Goal: Task Accomplishment & Management: Manage account settings

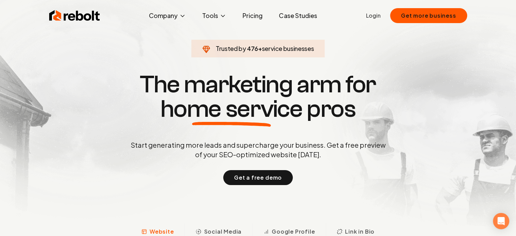
click at [369, 19] on link "Login" at bounding box center [373, 16] width 15 height 8
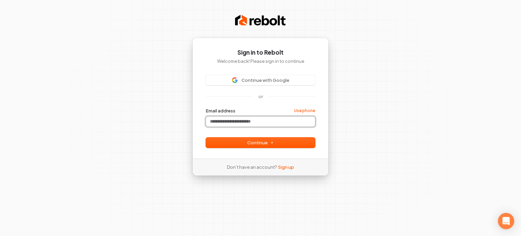
click at [240, 119] on input "Email address" at bounding box center [260, 121] width 109 height 10
click at [246, 143] on button "Continue" at bounding box center [260, 142] width 109 height 10
type input "**********"
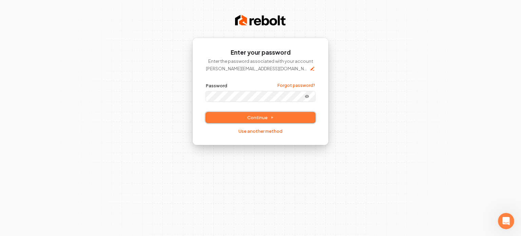
click at [261, 116] on span "Continue" at bounding box center [260, 117] width 26 height 6
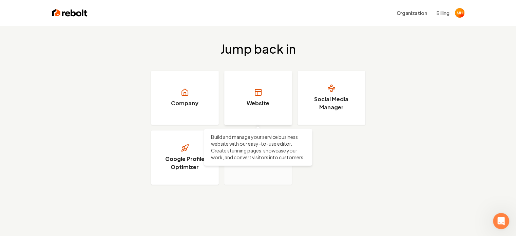
click at [258, 95] on icon at bounding box center [258, 92] width 8 height 8
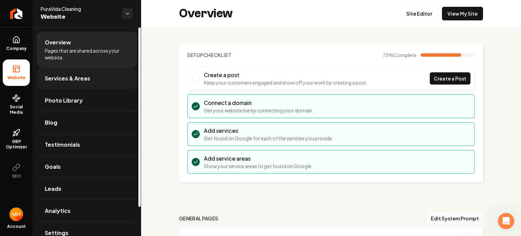
click at [69, 78] on span "Services & Areas" at bounding box center [67, 78] width 45 height 8
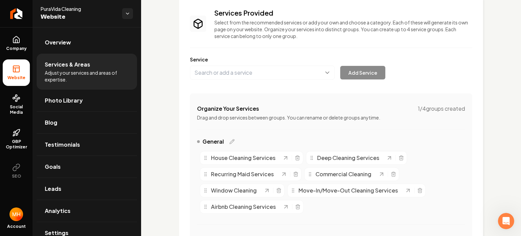
scroll to position [68, 0]
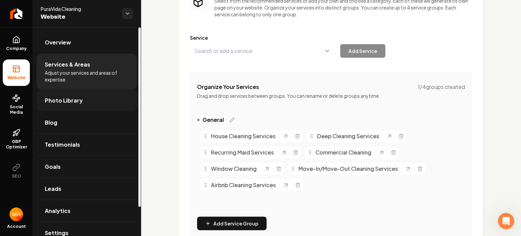
click at [73, 101] on span "Photo Library" at bounding box center [64, 100] width 38 height 8
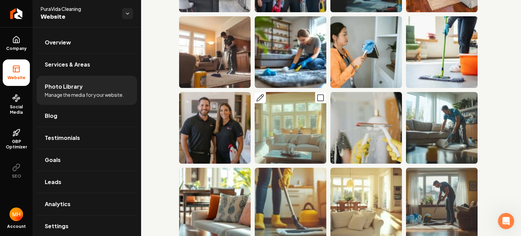
scroll to position [867, 0]
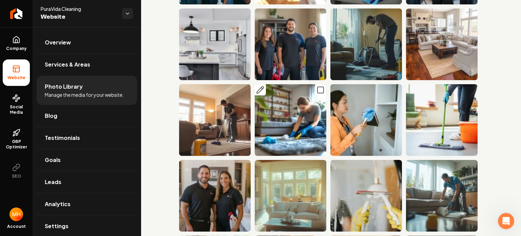
click at [281, 95] on img "Main content area" at bounding box center [291, 120] width 72 height 72
click at [257, 86] on icon "Main content area" at bounding box center [260, 90] width 8 height 8
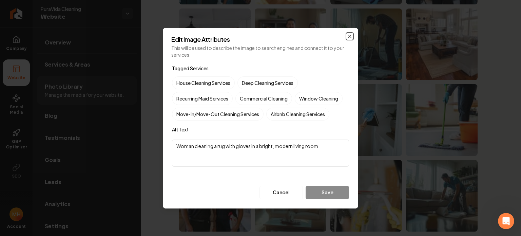
drag, startPoint x: 349, startPoint y: 37, endPoint x: 306, endPoint y: 59, distance: 48.4
click at [306, 59] on div "Edit Image Attributes This will be used to describe the image to search engines…" at bounding box center [260, 118] width 195 height 180
click at [279, 192] on button "Cancel" at bounding box center [280, 192] width 43 height 14
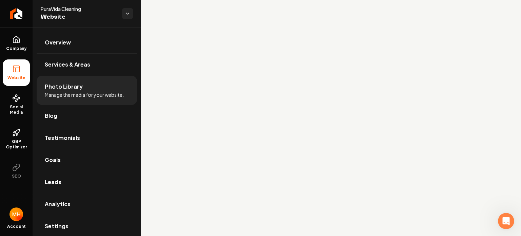
scroll to position [0, 0]
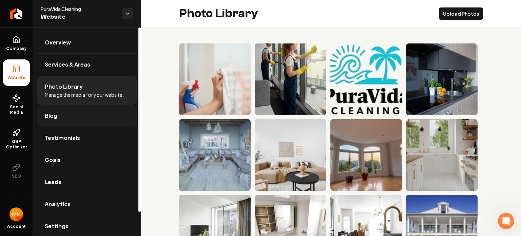
click at [64, 115] on link "Blog" at bounding box center [87, 116] width 100 height 22
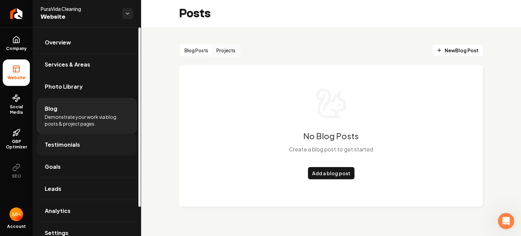
click at [75, 145] on span "Testimonials" at bounding box center [62, 144] width 35 height 8
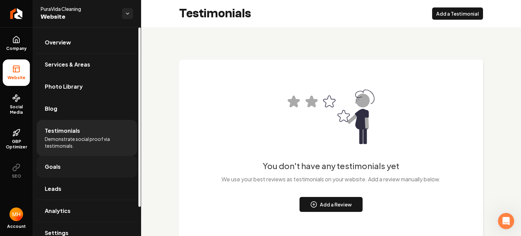
click at [80, 171] on link "Goals" at bounding box center [87, 167] width 100 height 22
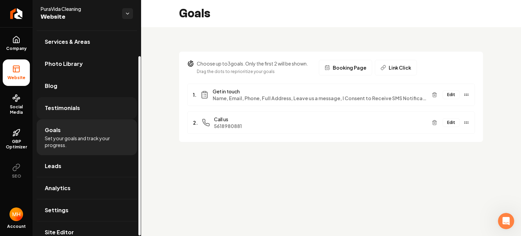
scroll to position [34, 0]
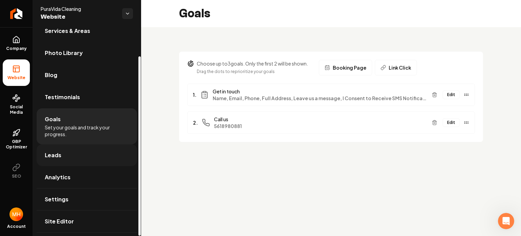
click at [54, 157] on span "Leads" at bounding box center [53, 155] width 17 height 8
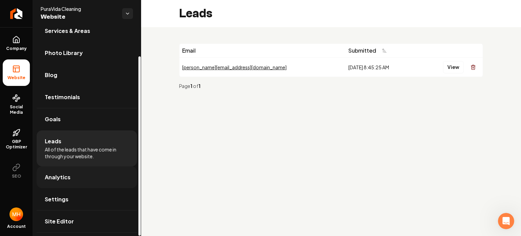
click at [70, 174] on link "Analytics" at bounding box center [87, 177] width 100 height 22
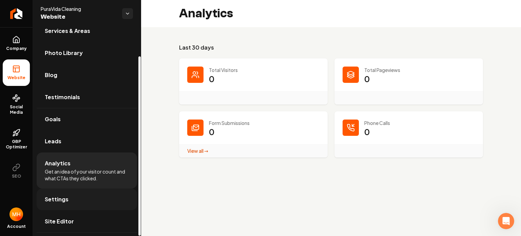
click at [61, 197] on span "Settings" at bounding box center [57, 199] width 24 height 8
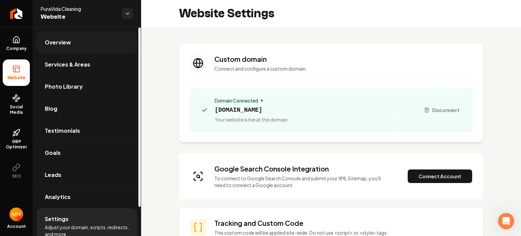
click at [62, 41] on span "Overview" at bounding box center [58, 42] width 26 height 8
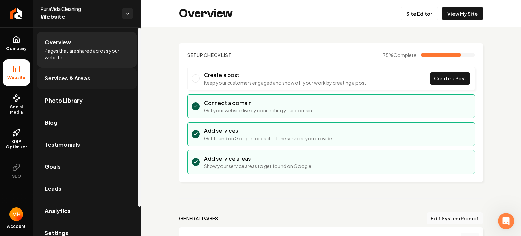
click at [59, 76] on span "Services & Areas" at bounding box center [67, 78] width 45 height 8
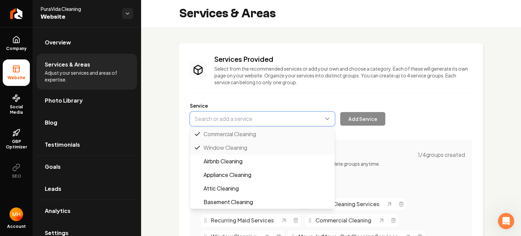
click at [283, 118] on button "Main content area" at bounding box center [262, 119] width 145 height 14
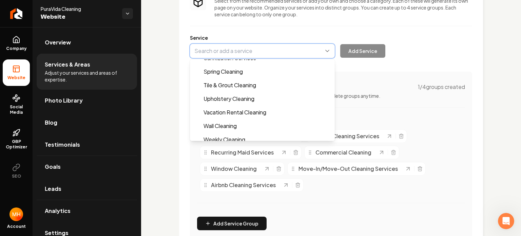
scroll to position [624, 0]
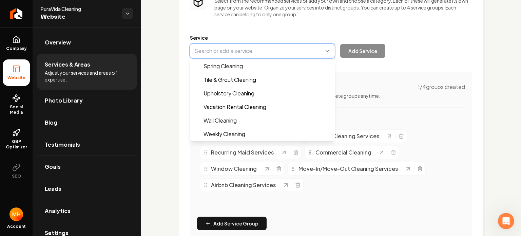
type input "Weekly Cleaning"
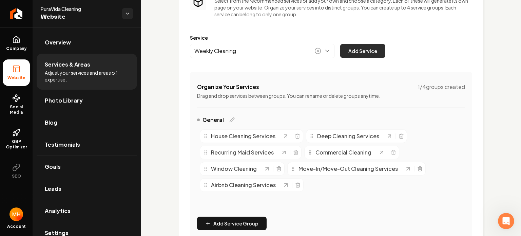
click at [361, 53] on button "Add Service" at bounding box center [362, 51] width 45 height 14
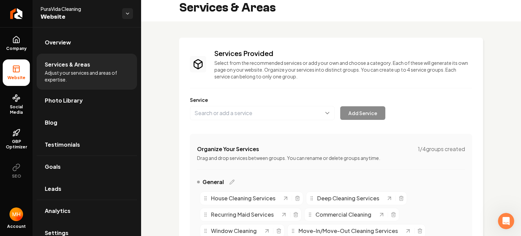
scroll to position [0, 0]
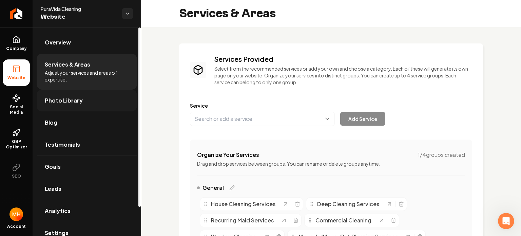
click at [73, 98] on span "Photo Library" at bounding box center [64, 100] width 38 height 8
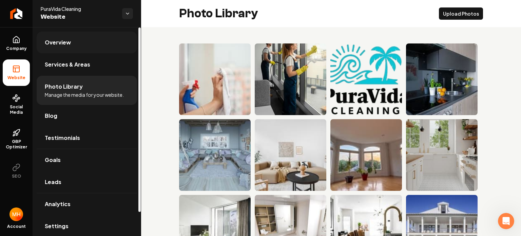
click at [65, 40] on span "Overview" at bounding box center [58, 42] width 26 height 8
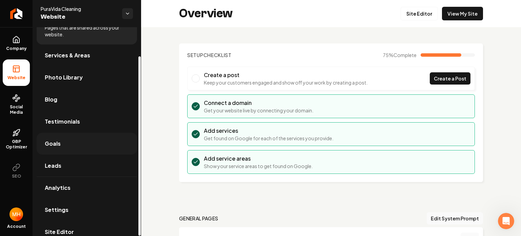
scroll to position [34, 0]
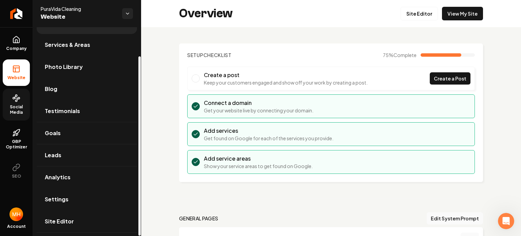
click at [18, 104] on span "Social Media" at bounding box center [16, 109] width 27 height 11
